Goal: Check status: Check status

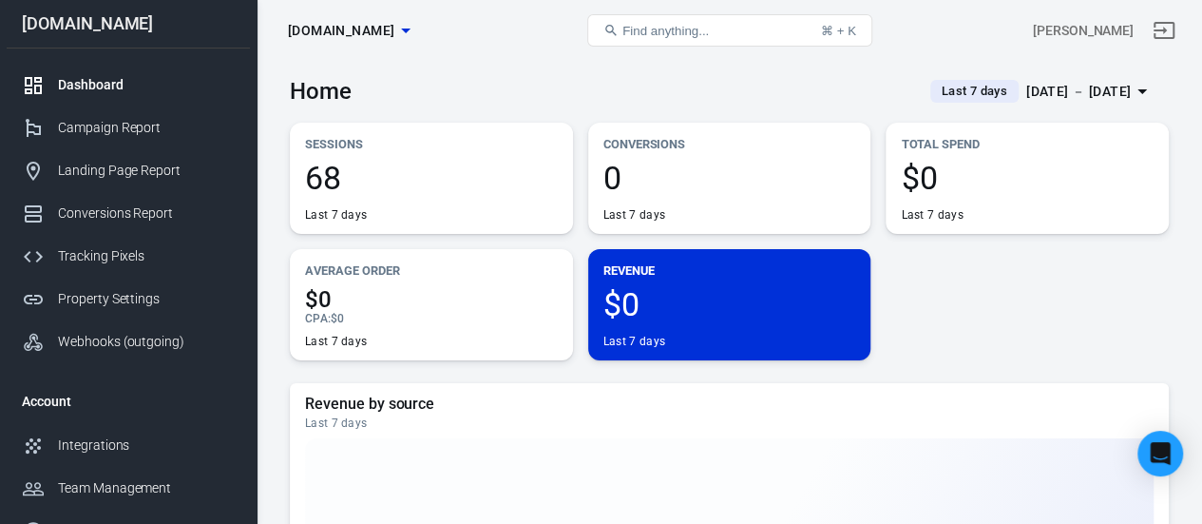
click at [1059, 86] on div "[DATE] － [DATE]" at bounding box center [1078, 92] width 105 height 24
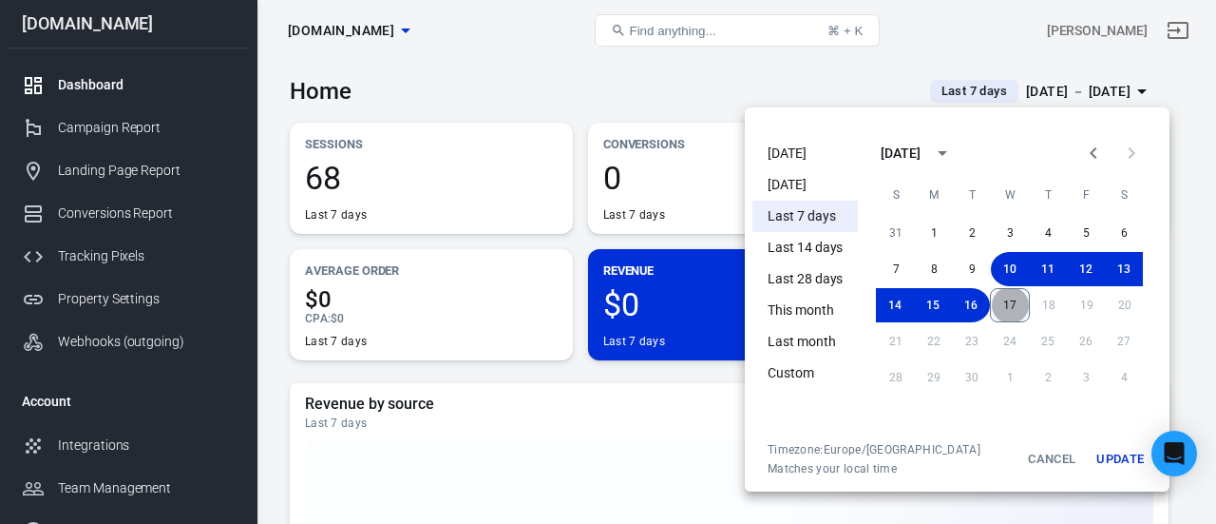
click at [1004, 301] on button "17" at bounding box center [1010, 305] width 40 height 34
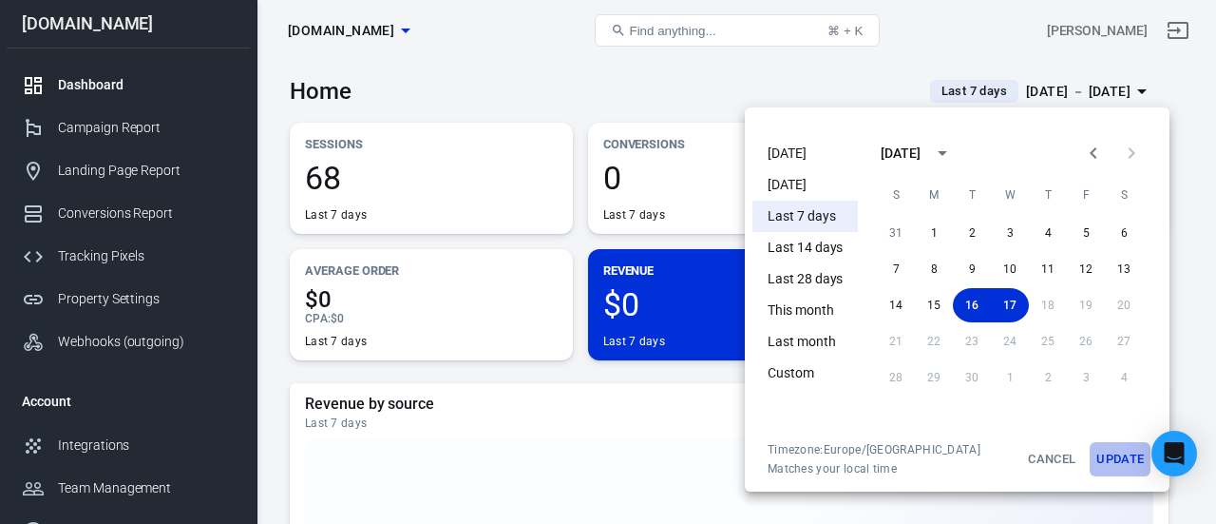
click at [1114, 465] on button "Update" at bounding box center [1120, 459] width 61 height 34
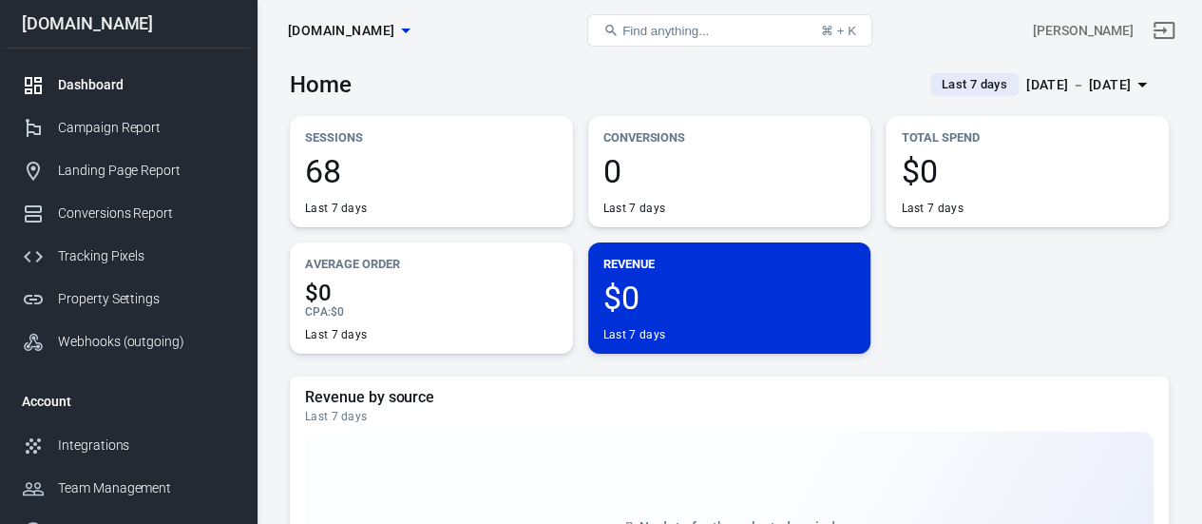
click at [1026, 76] on div "[DATE] － [DATE]" at bounding box center [1078, 85] width 105 height 24
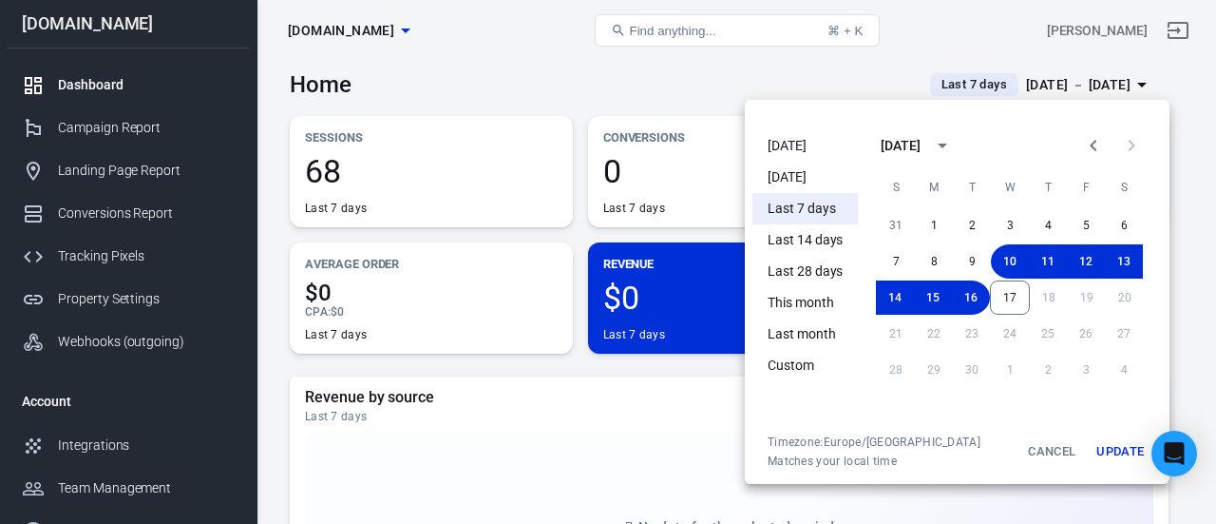
click at [810, 144] on li "[DATE]" at bounding box center [805, 145] width 105 height 31
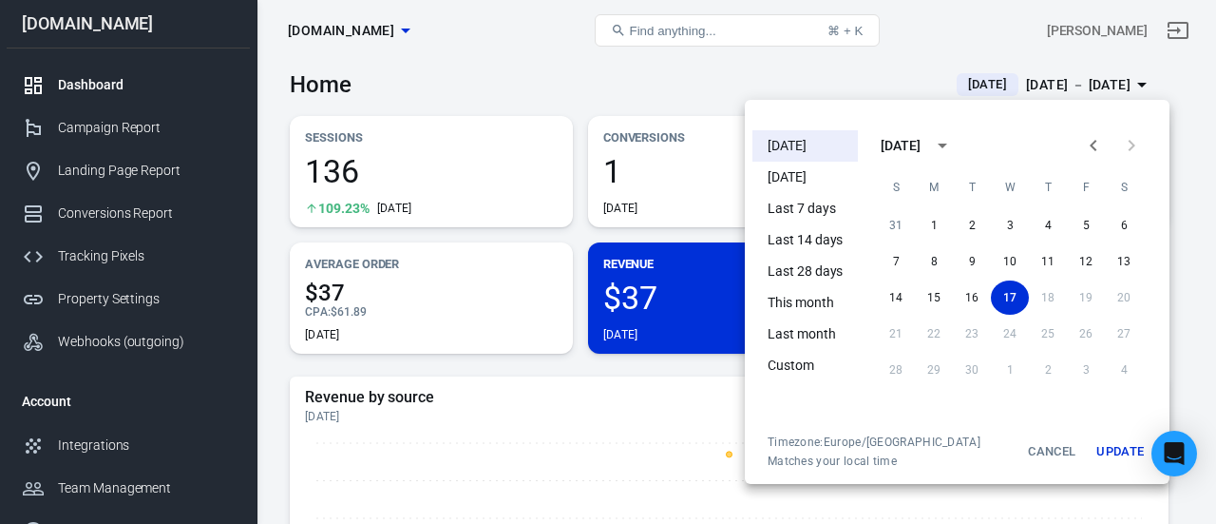
click at [502, 76] on div at bounding box center [608, 262] width 1216 height 524
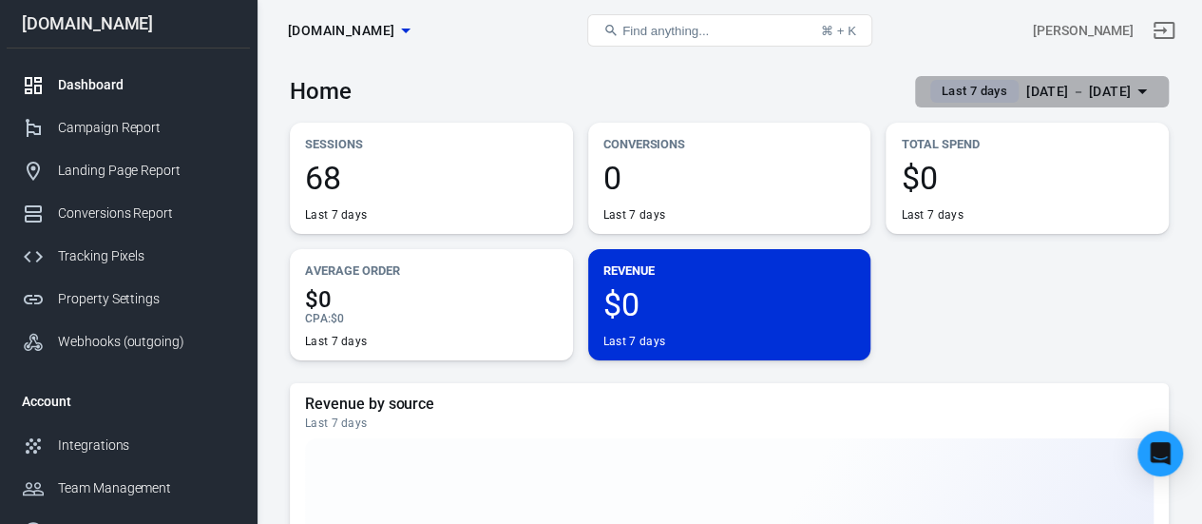
click at [1038, 82] on div "[DATE] － [DATE]" at bounding box center [1078, 92] width 105 height 24
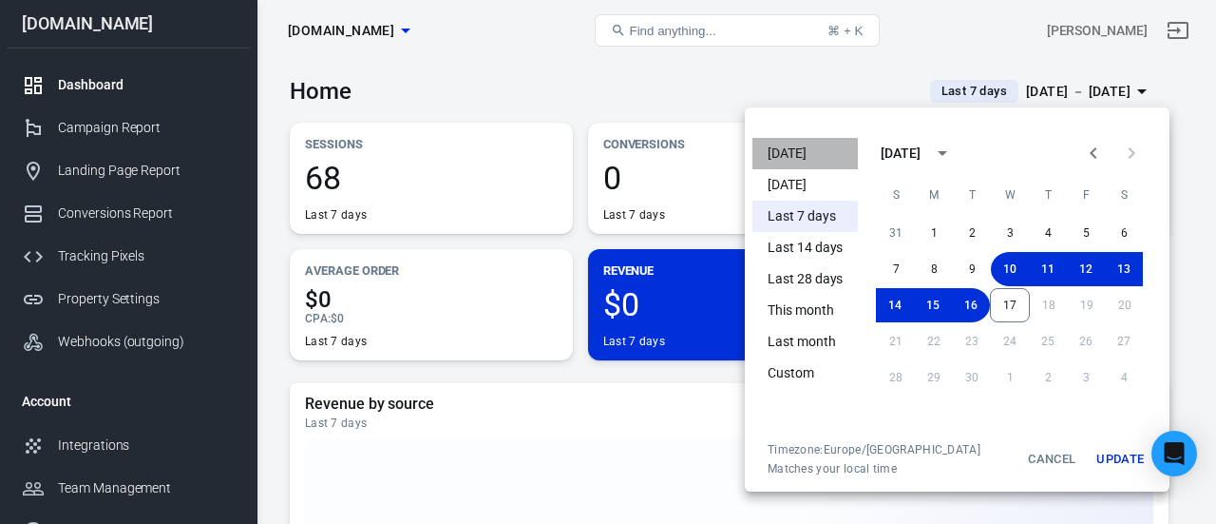
click at [796, 157] on li "[DATE]" at bounding box center [805, 153] width 105 height 31
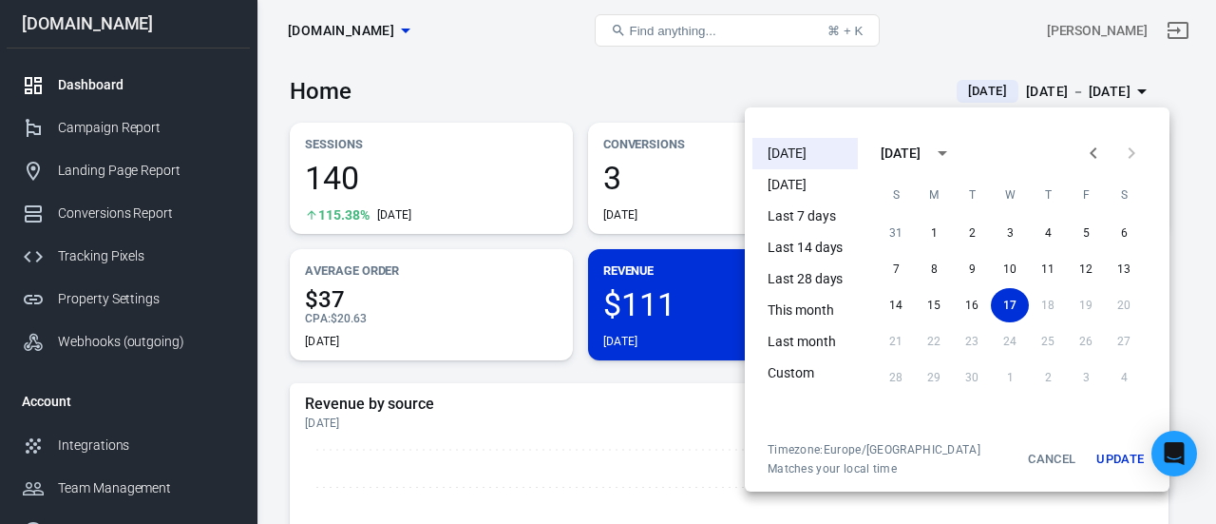
click at [650, 97] on div at bounding box center [608, 262] width 1216 height 524
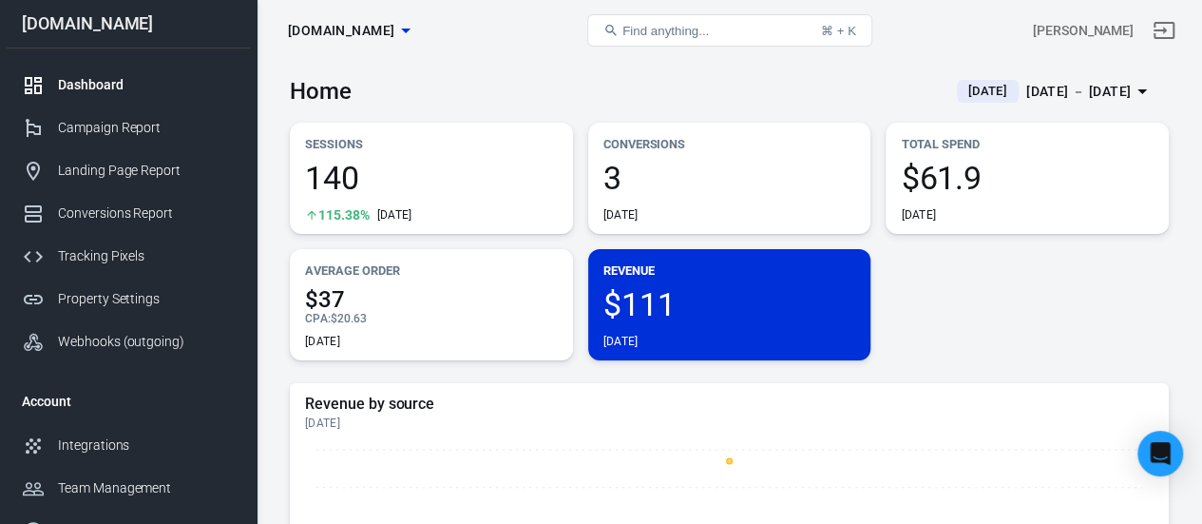
scroll to position [1, 0]
